Goal: Information Seeking & Learning: Learn about a topic

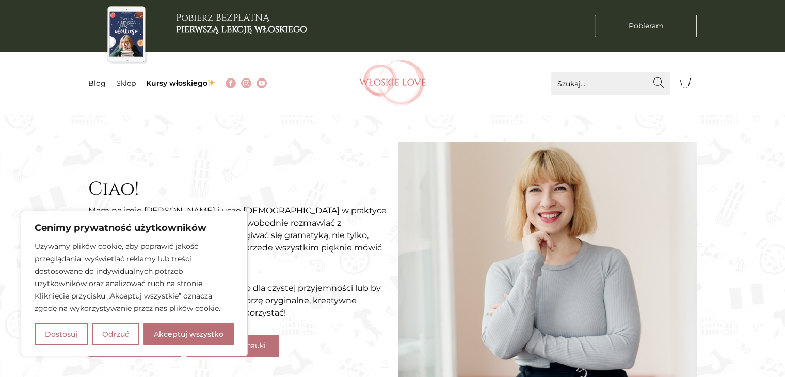
click at [197, 337] on button "Akceptuj wszystko" at bounding box center [189, 334] width 90 height 23
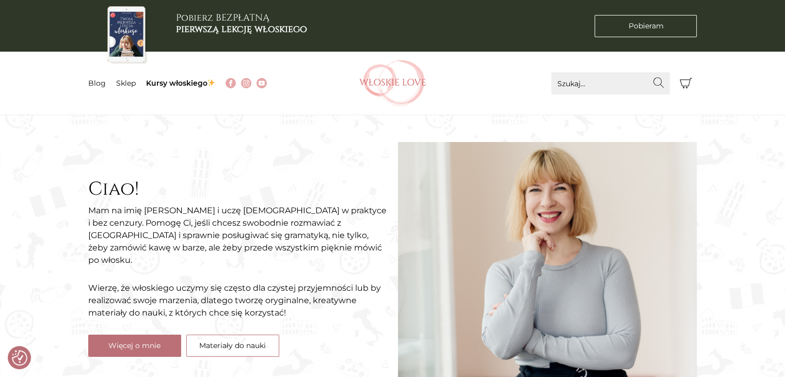
checkbox input "true"
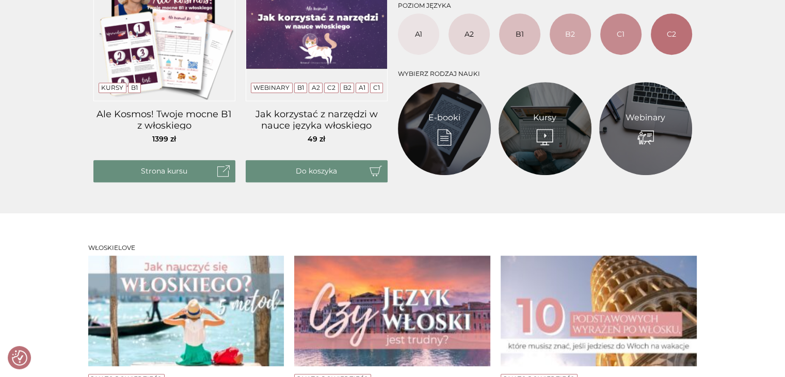
scroll to position [620, 0]
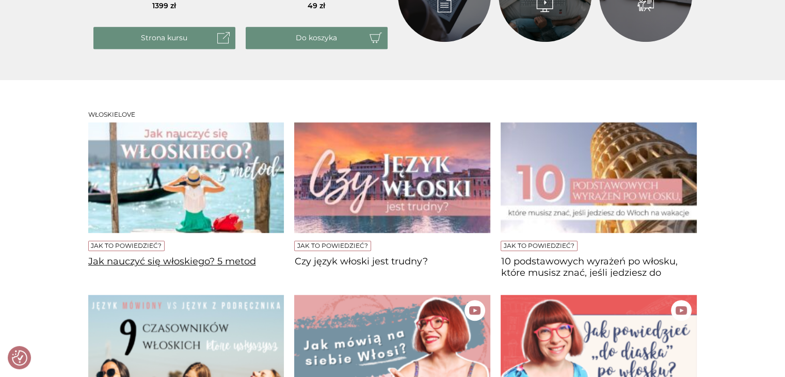
click at [167, 264] on h4 "Jak nauczyć się włoskiego? 5 metod" at bounding box center [186, 266] width 196 height 21
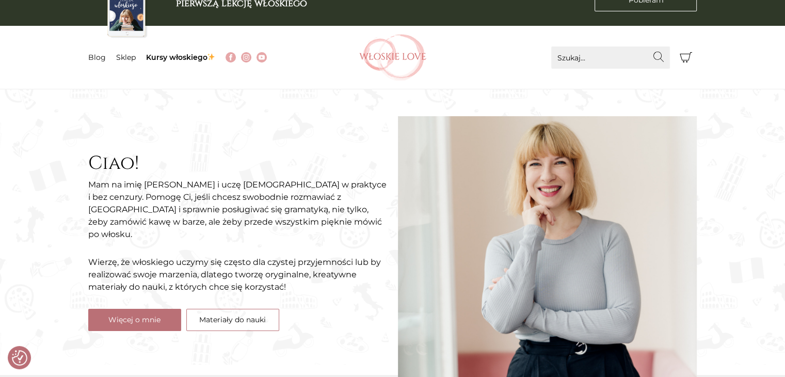
scroll to position [0, 0]
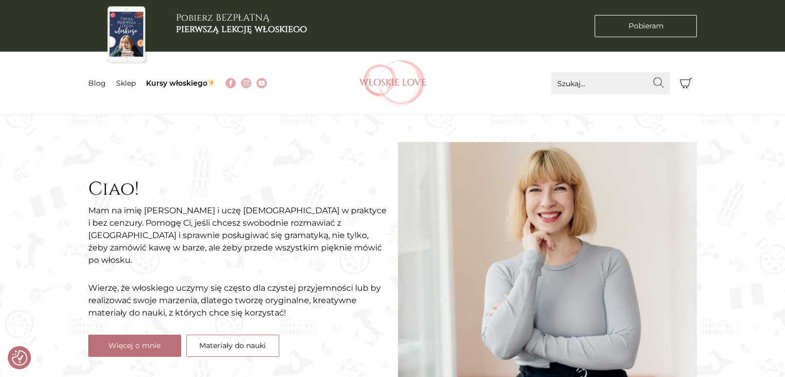
click at [123, 78] on li "Sklep" at bounding box center [131, 83] width 30 height 11
click at [128, 82] on link "Sklep" at bounding box center [126, 82] width 20 height 9
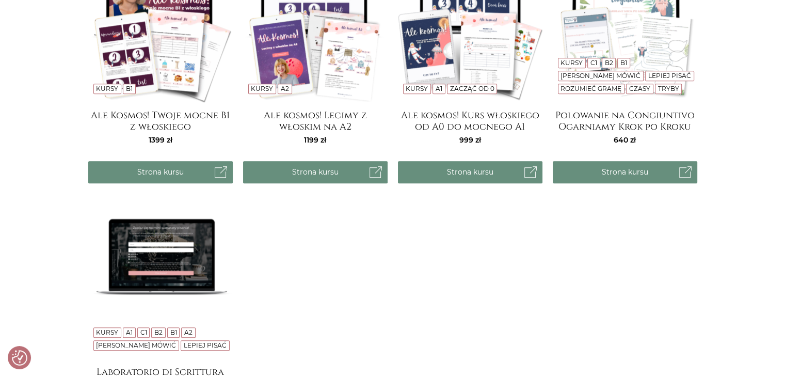
scroll to position [878, 0]
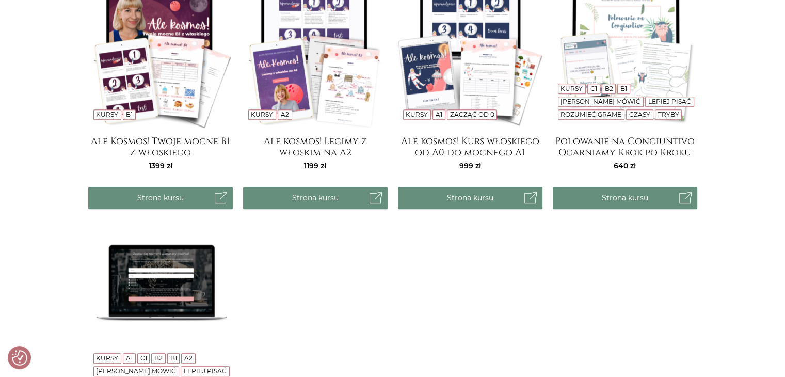
click at [479, 83] on img at bounding box center [470, 55] width 145 height 145
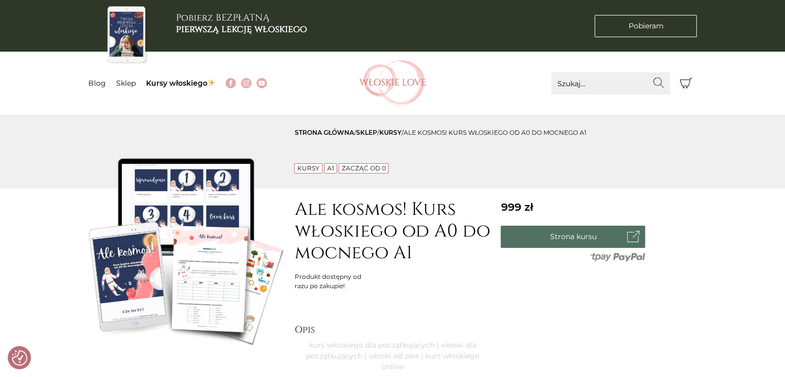
click at [562, 233] on link "Strona kursu" at bounding box center [573, 237] width 145 height 22
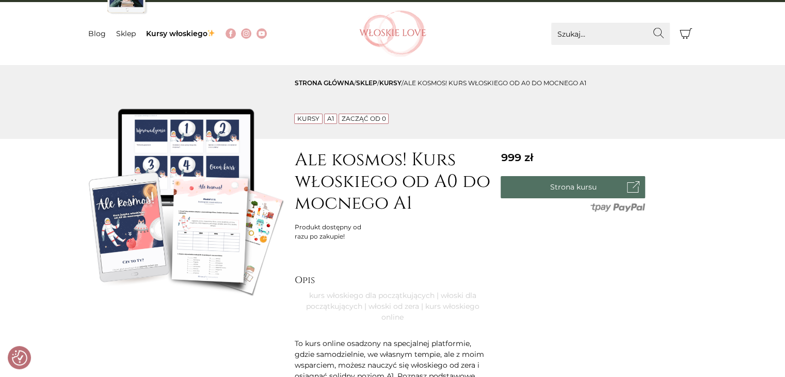
scroll to position [155, 0]
